Goal: Task Accomplishment & Management: Manage account settings

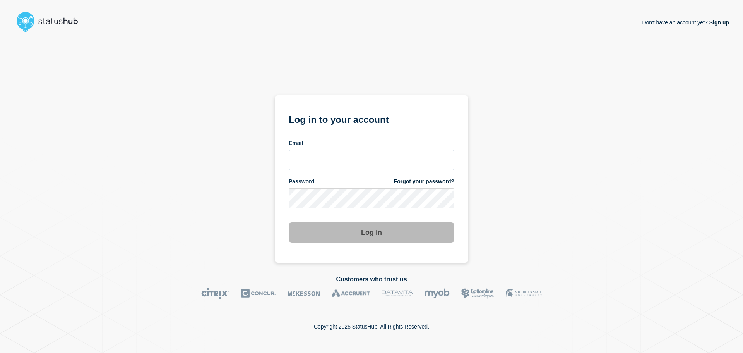
type input "ronnie.snow@conexon.us"
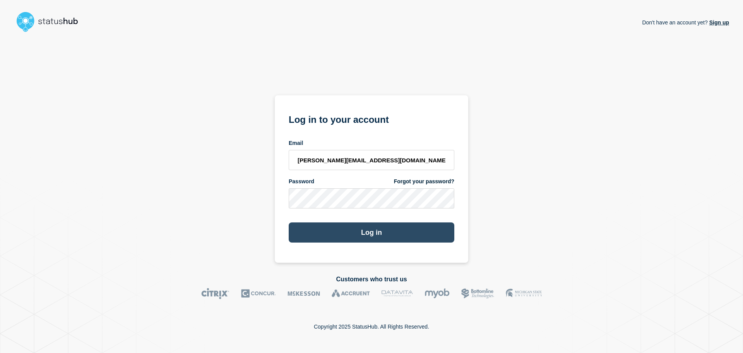
click at [367, 229] on button "Log in" at bounding box center [372, 232] width 166 height 20
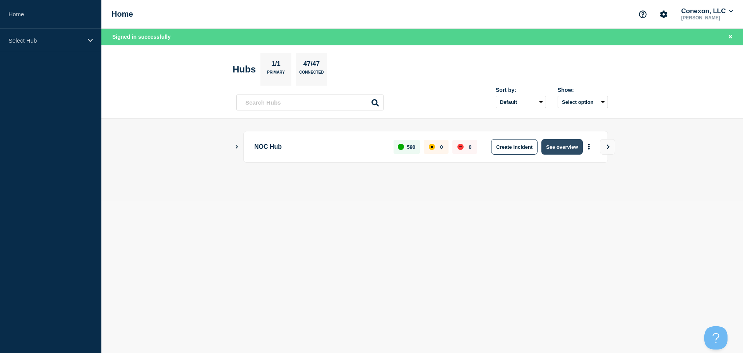
click at [546, 144] on button "See overview" at bounding box center [561, 146] width 41 height 15
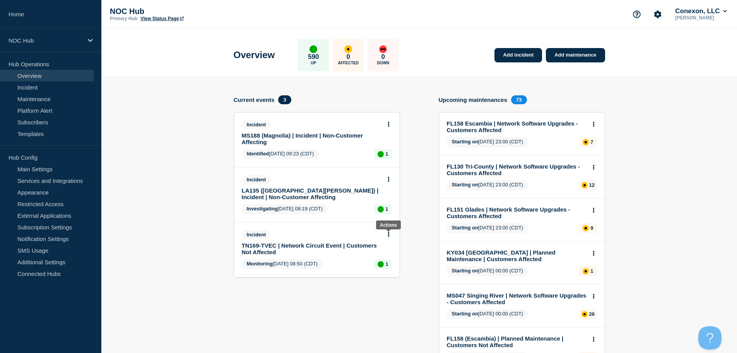
click at [391, 235] on button at bounding box center [388, 234] width 7 height 7
click at [390, 178] on button at bounding box center [388, 179] width 7 height 7
click at [395, 197] on link "View incident" at bounding box center [386, 198] width 32 height 6
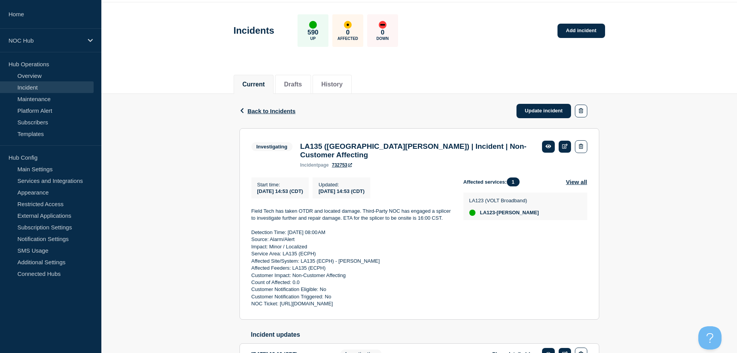
scroll to position [39, 0]
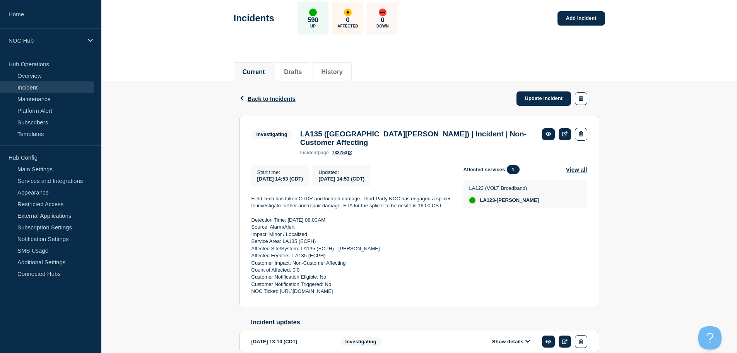
drag, startPoint x: 452, startPoint y: 297, endPoint x: 419, endPoint y: 297, distance: 33.3
click at [419, 295] on div "Start time : [DATE] 14:53 (CDT) Updated : [DATE] 14:53 (CDT) Field Tech has tak…" at bounding box center [358, 230] width 212 height 130
copy p "CNOC-33270"
click at [278, 103] on div "Back Back to Incidents Update incident" at bounding box center [420, 98] width 360 height 34
click at [278, 97] on span "Back to Incidents" at bounding box center [272, 98] width 48 height 7
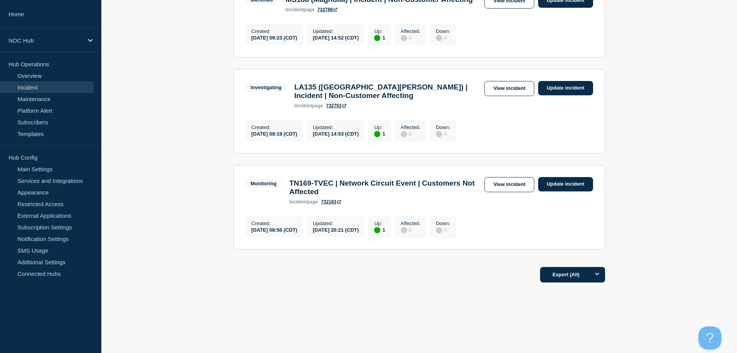
scroll to position [194, 0]
click at [524, 184] on link "View incident" at bounding box center [510, 184] width 50 height 15
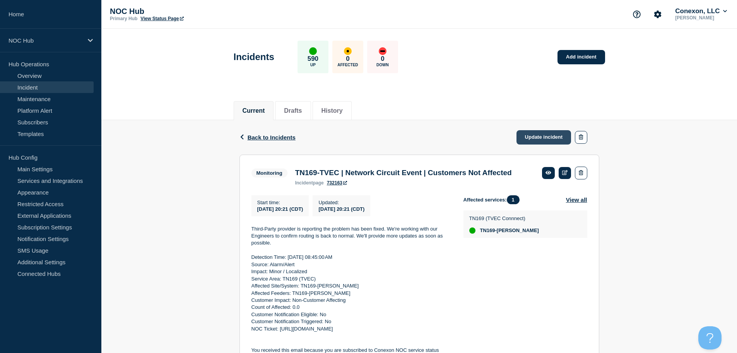
drag, startPoint x: 543, startPoint y: 146, endPoint x: 544, endPoint y: 140, distance: 5.5
click at [543, 146] on div "Back Back to Incidents Update incident" at bounding box center [420, 137] width 360 height 34
click at [544, 140] on link "Update incident" at bounding box center [544, 137] width 55 height 14
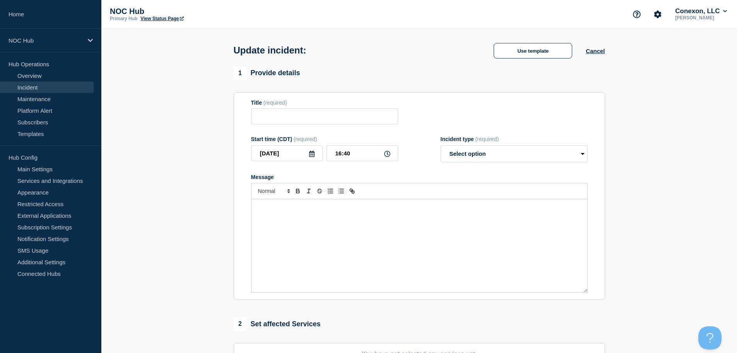
type input "TN169-TVEC | Network Circuit Event | Customers Not Affected"
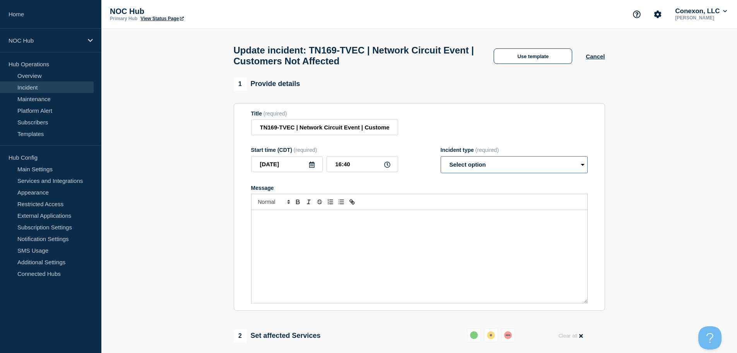
click at [497, 165] on select "Select option Investigating Identified Monitoring Resolved" at bounding box center [514, 164] width 147 height 17
select select "resolved"
click at [441, 159] on select "Select option Investigating Identified Monitoring Resolved" at bounding box center [514, 164] width 147 height 17
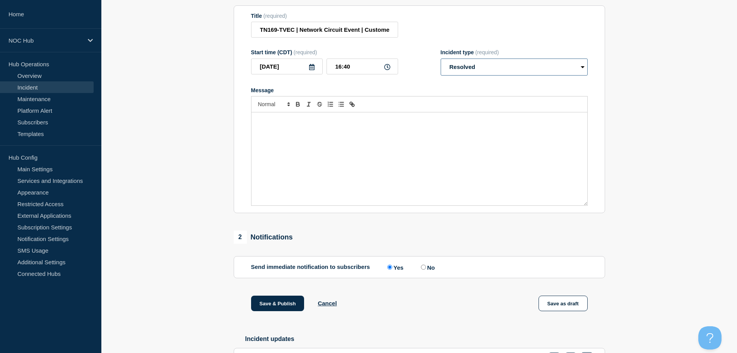
scroll to position [116, 0]
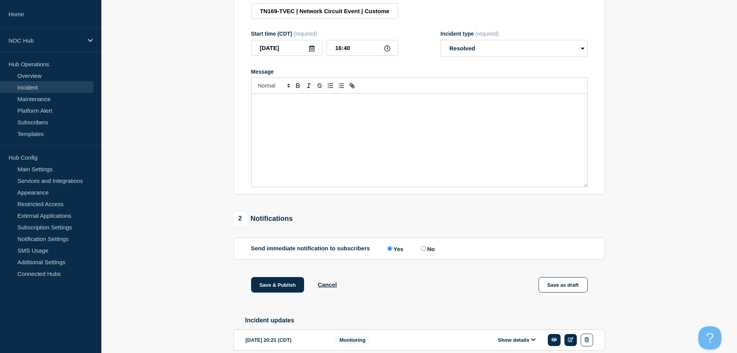
click at [440, 135] on div "Message" at bounding box center [420, 140] width 336 height 93
click at [280, 291] on button "Save & Publish" at bounding box center [277, 284] width 53 height 15
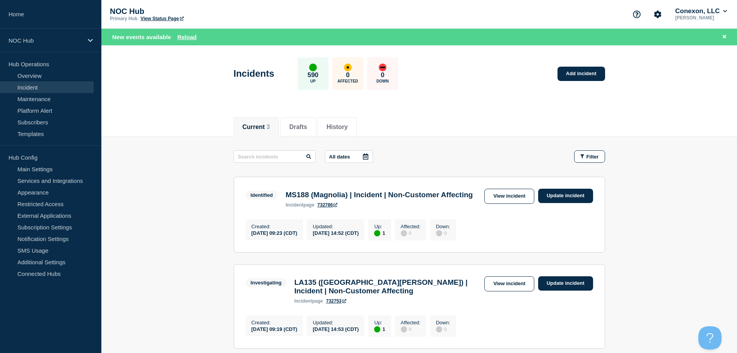
click at [32, 86] on link "Incident" at bounding box center [47, 87] width 94 height 12
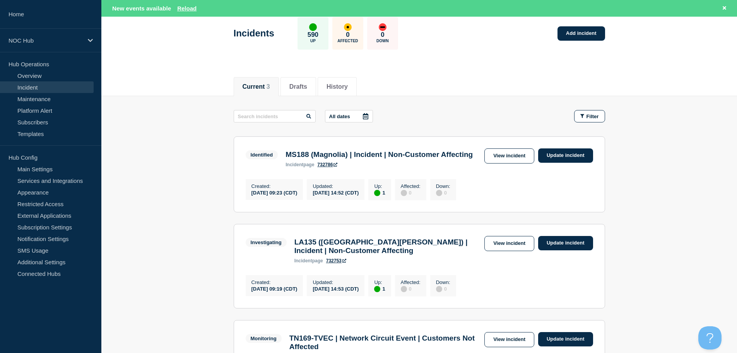
scroll to position [39, 0]
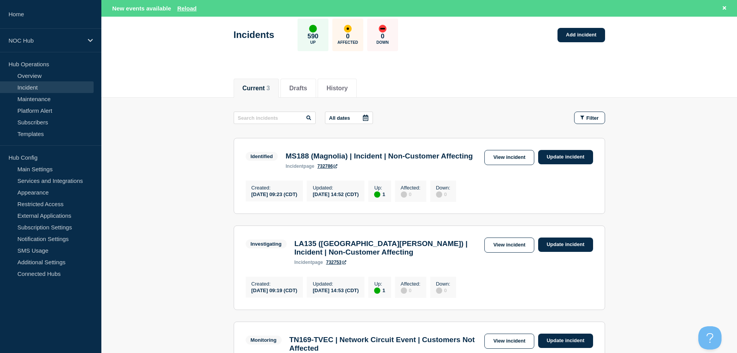
click at [27, 82] on link "Incident" at bounding box center [47, 87] width 94 height 12
click at [196, 9] on button "Reload" at bounding box center [186, 8] width 19 height 7
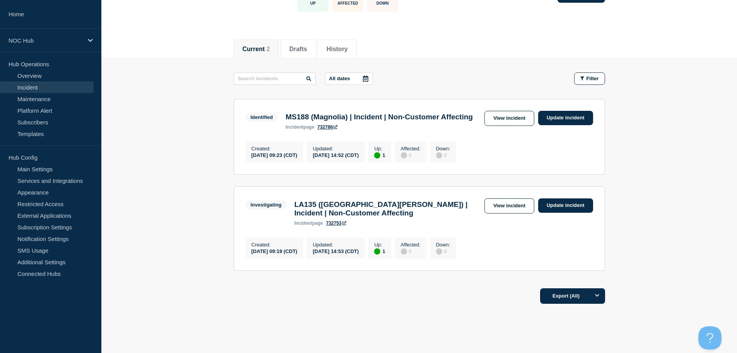
scroll to position [99, 0]
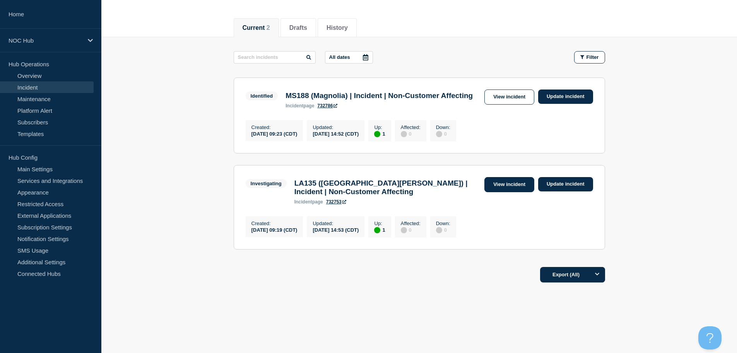
click at [518, 183] on link "View incident" at bounding box center [510, 184] width 50 height 15
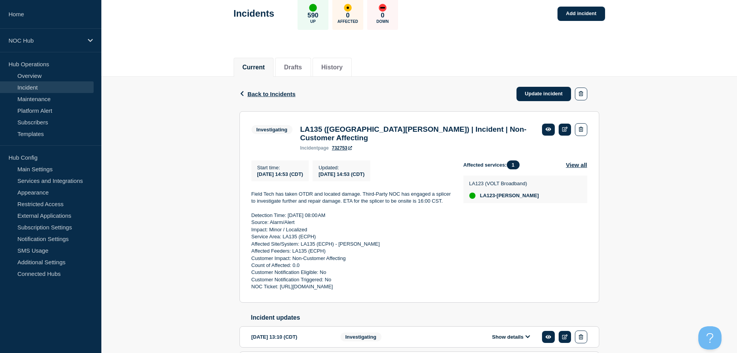
scroll to position [77, 0]
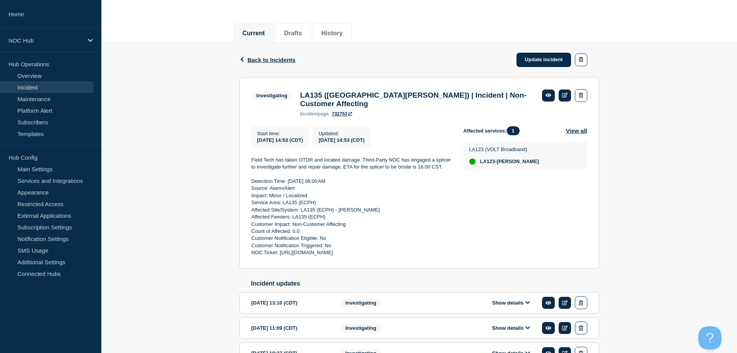
drag, startPoint x: 456, startPoint y: 259, endPoint x: 418, endPoint y: 259, distance: 37.9
click at [418, 256] on div "Start time : [DATE] 14:53 (CDT) Updated : [DATE] 14:53 (CDT) Field Tech has tak…" at bounding box center [358, 191] width 212 height 130
copy p "CNOC-33270"
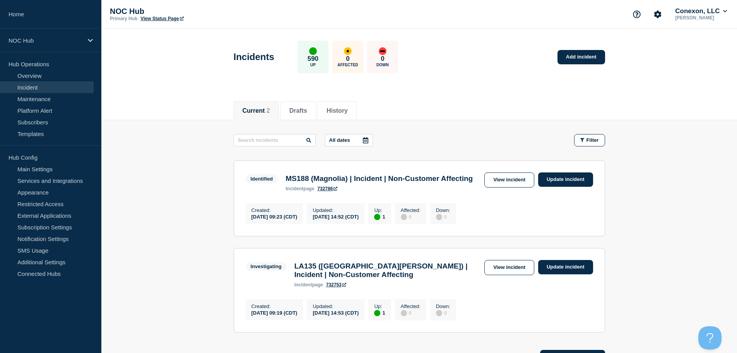
click at [58, 85] on link "Incident" at bounding box center [47, 87] width 94 height 12
click at [508, 275] on link "View incident" at bounding box center [510, 267] width 50 height 15
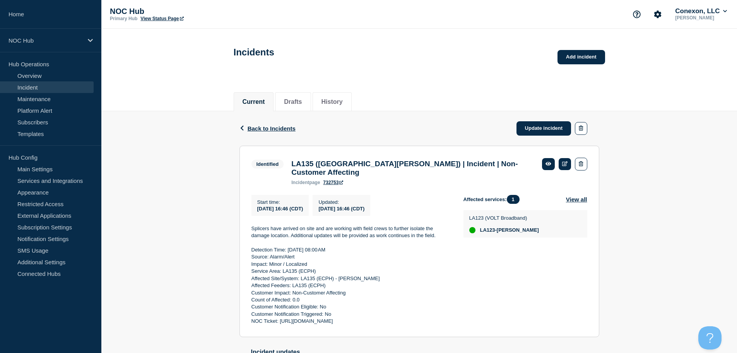
drag, startPoint x: 456, startPoint y: 325, endPoint x: 419, endPoint y: 330, distance: 37.2
click at [419, 325] on div "Start time : [DATE] 16:46 (CDT) Updated : [DATE] 16:46 (CDT) Splicers have arri…" at bounding box center [358, 260] width 212 height 130
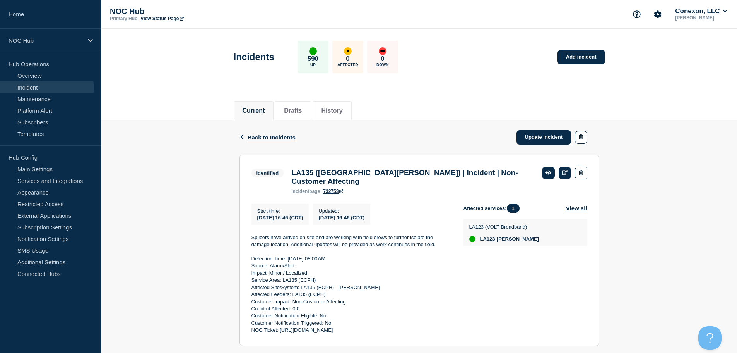
click at [473, 310] on div "Affected services: 1 View all LA123 (VOLT Broadband) LA123-[PERSON_NAME]" at bounding box center [526, 269] width 124 height 130
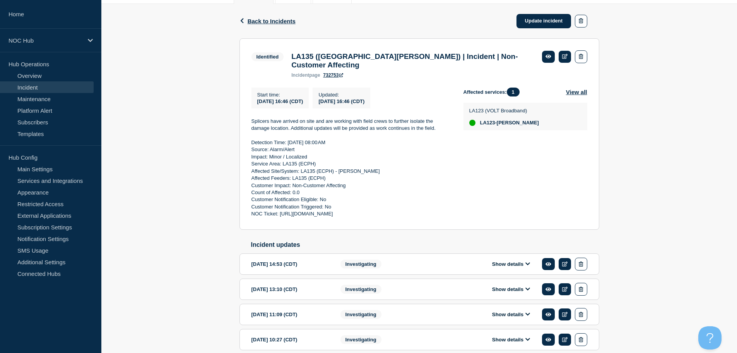
drag, startPoint x: 454, startPoint y: 221, endPoint x: 418, endPoint y: 222, distance: 35.6
click at [418, 218] on div "Start time : [DATE] 16:46 (CDT) Updated : [DATE] 16:46 (CDT) Splicers have arri…" at bounding box center [358, 152] width 212 height 130
copy p "CNOC-33270"
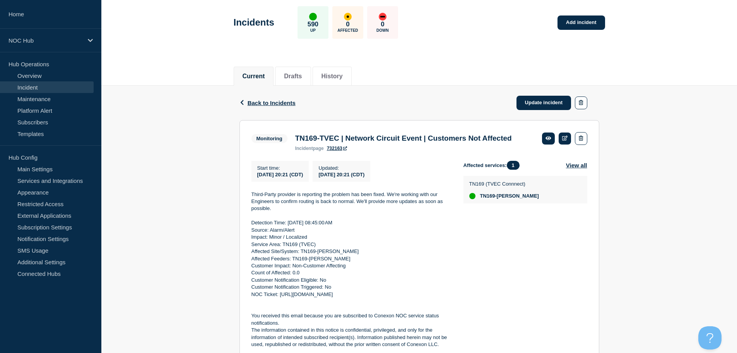
scroll to position [77, 0]
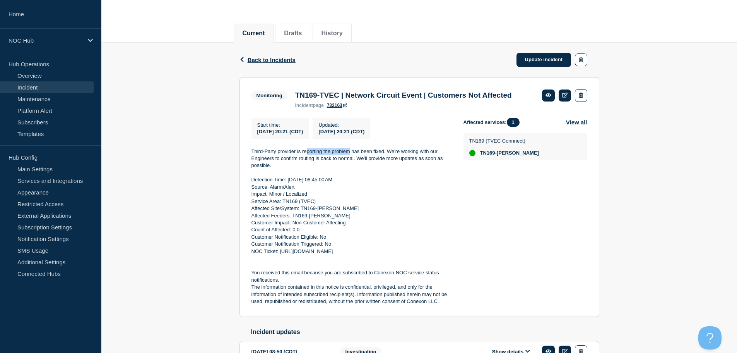
drag, startPoint x: 308, startPoint y: 161, endPoint x: 398, endPoint y: 161, distance: 90.6
click at [353, 162] on p "Third-Party provider is reporting the problem has been fixed. We're working wit…" at bounding box center [352, 158] width 200 height 21
click at [402, 160] on div "Start time : 2025-10-10 20:21 (CDT) Updated : 2025-10-10 20:21 (CDT) Third-Part…" at bounding box center [358, 211] width 212 height 187
